Goal: Information Seeking & Learning: Learn about a topic

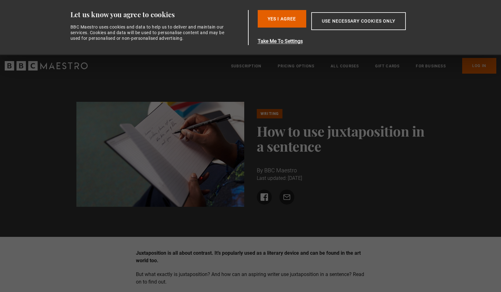
click at [281, 14] on button "Yes I Agree" at bounding box center [281, 19] width 48 height 18
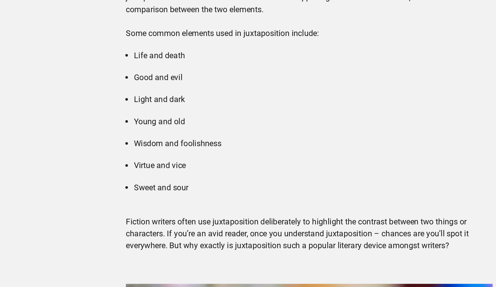
scroll to position [268, 0]
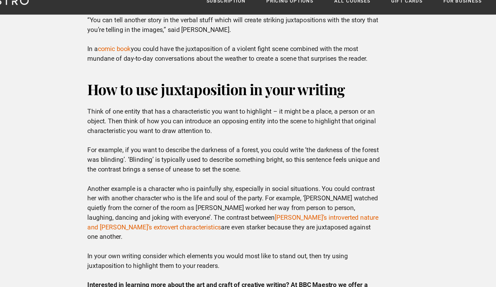
scroll to position [1383, 0]
